Goal: Information Seeking & Learning: Learn about a topic

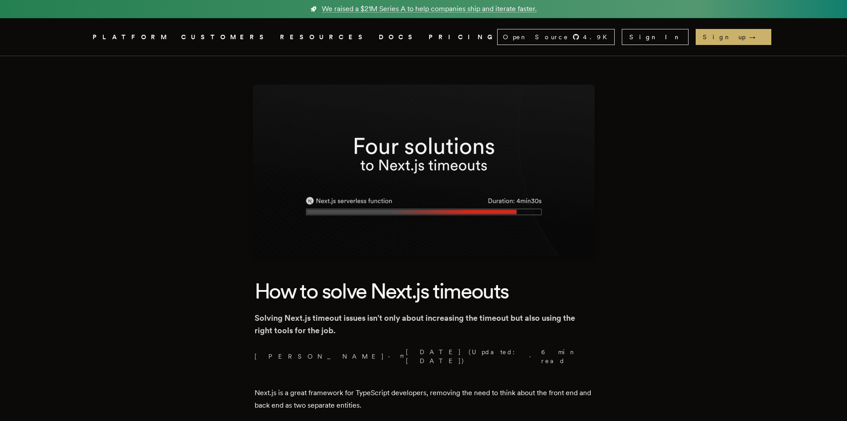
drag, startPoint x: 663, startPoint y: 204, endPoint x: 714, endPoint y: 246, distance: 65.8
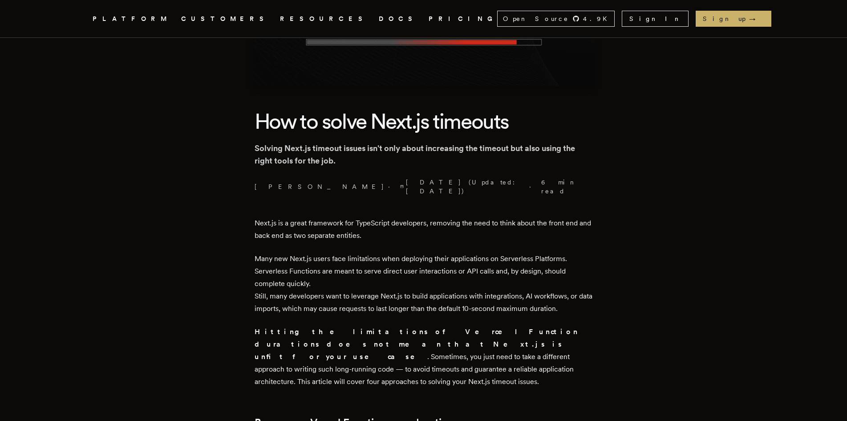
scroll to position [178, 0]
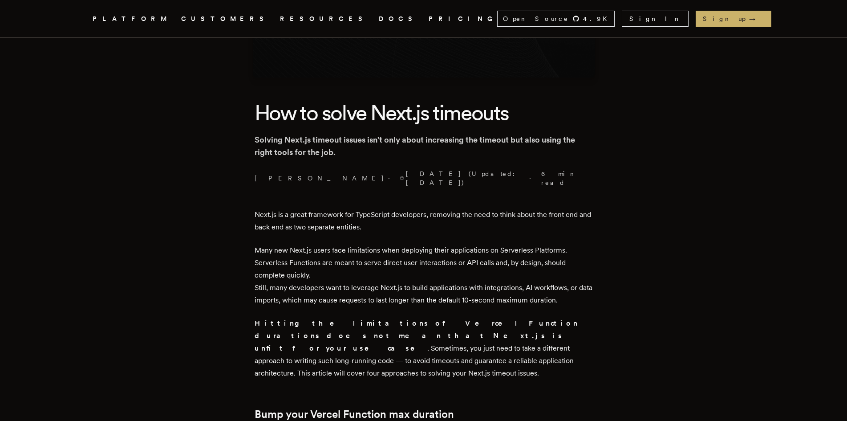
click at [345, 248] on p "Many new Next.js users face limitations when deploying their applications on Se…" at bounding box center [424, 275] width 338 height 62
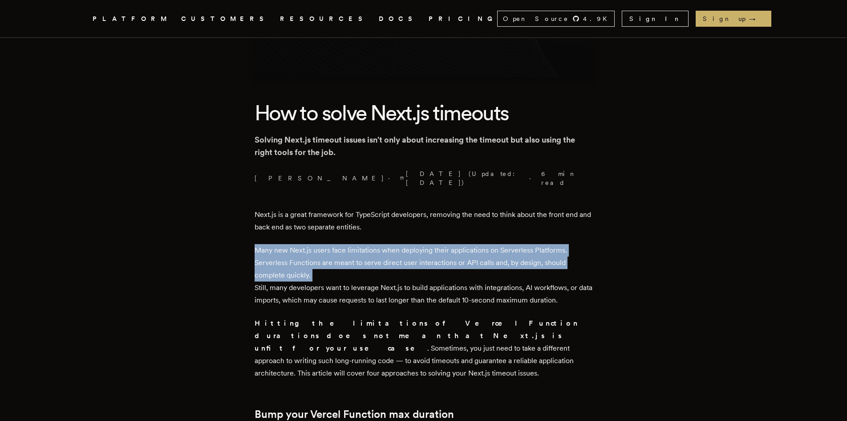
click at [345, 248] on p "Many new Next.js users face limitations when deploying their applications on Se…" at bounding box center [424, 275] width 338 height 62
click at [361, 270] on p "Many new Next.js users face limitations when deploying their applications on Se…" at bounding box center [424, 275] width 338 height 62
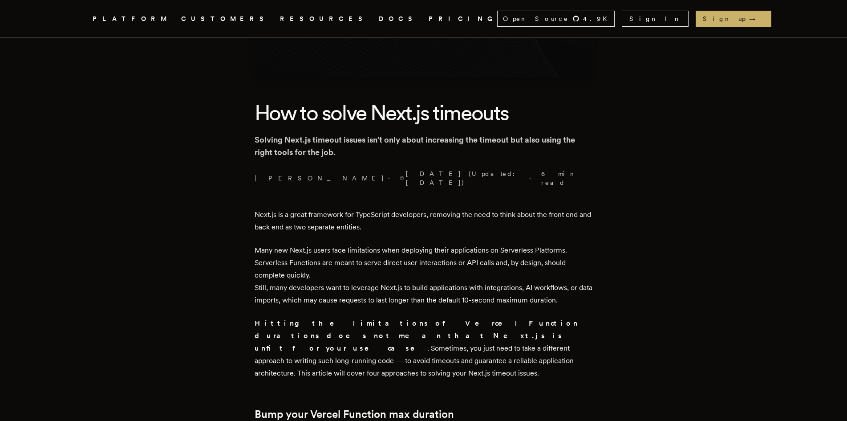
click at [347, 247] on p "Many new Next.js users face limitations when deploying their applications on Se…" at bounding box center [424, 275] width 338 height 62
click at [349, 247] on p "Many new Next.js users face limitations when deploying their applications on Se…" at bounding box center [424, 275] width 338 height 62
click at [384, 256] on p "Many new Next.js users face limitations when deploying their applications on Se…" at bounding box center [424, 275] width 338 height 62
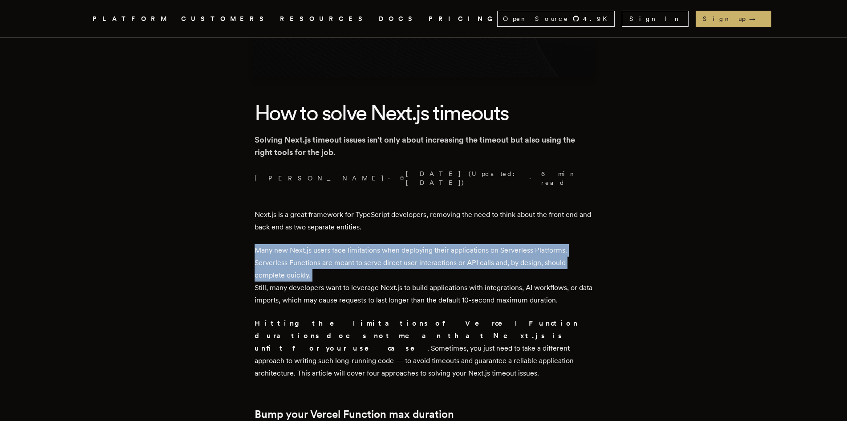
click at [384, 256] on p "Many new Next.js users face limitations when deploying their applications on Se…" at bounding box center [424, 275] width 338 height 62
click at [395, 269] on p "Many new Next.js users face limitations when deploying their applications on Se…" at bounding box center [424, 275] width 338 height 62
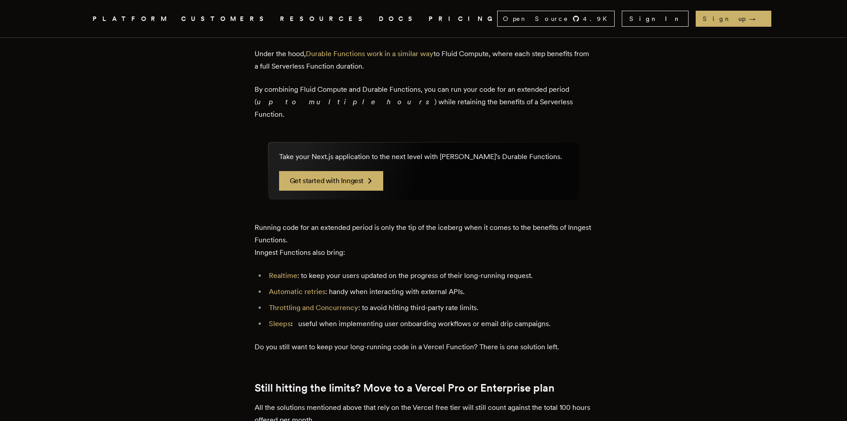
scroll to position [1840, 0]
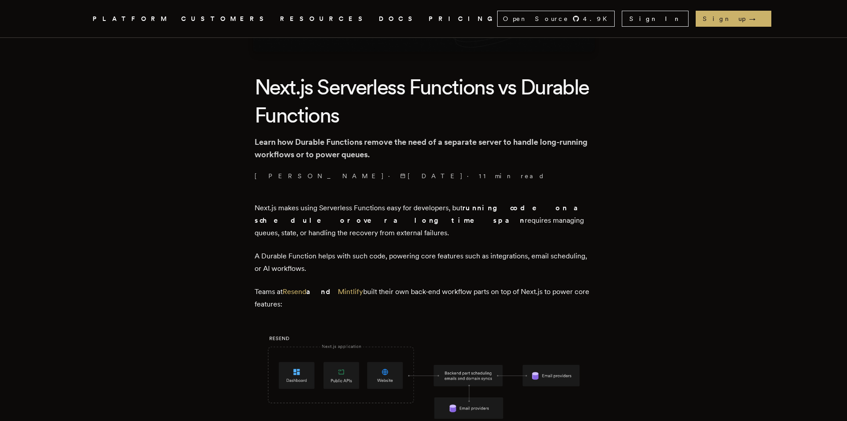
scroll to position [586, 0]
